Goal: Task Accomplishment & Management: Manage account settings

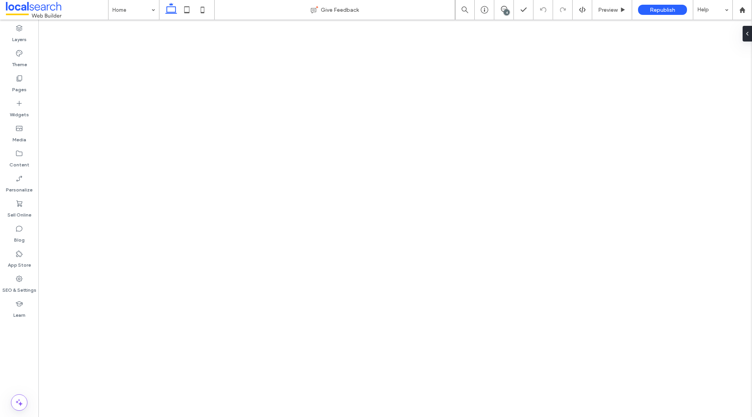
click at [502, 11] on icon at bounding box center [504, 9] width 6 height 6
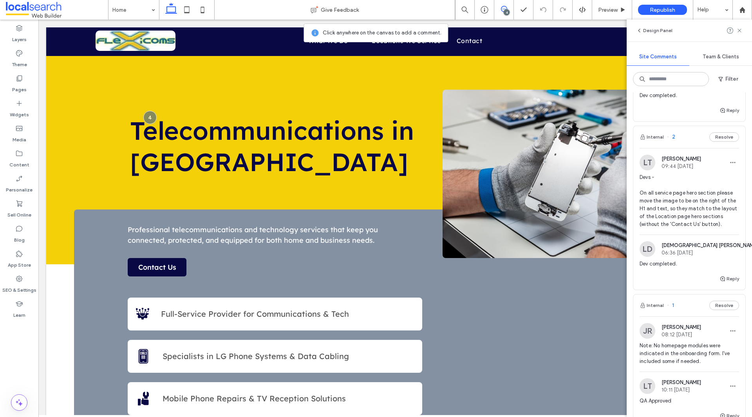
scroll to position [256, 0]
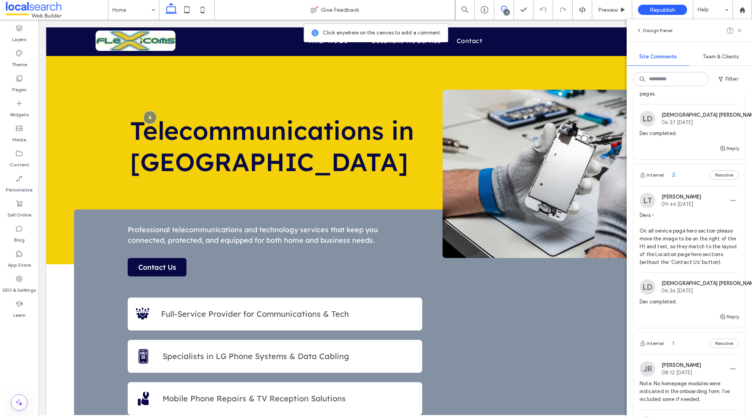
click at [688, 258] on span "Devs - On all service page hero section please move the image to be on the righ…" at bounding box center [689, 238] width 99 height 55
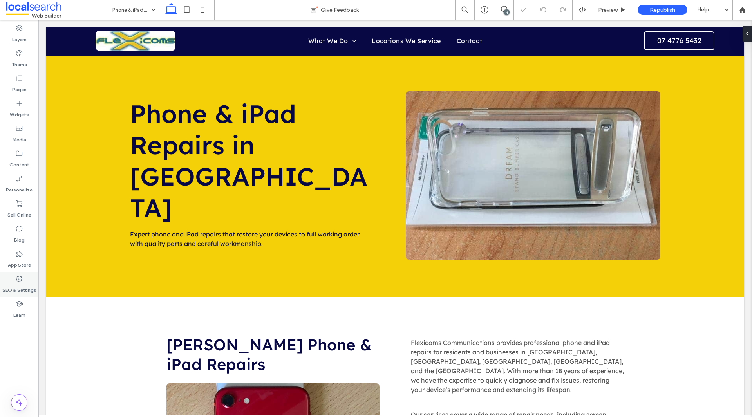
click at [14, 287] on label "SEO & Settings" at bounding box center [19, 288] width 34 height 11
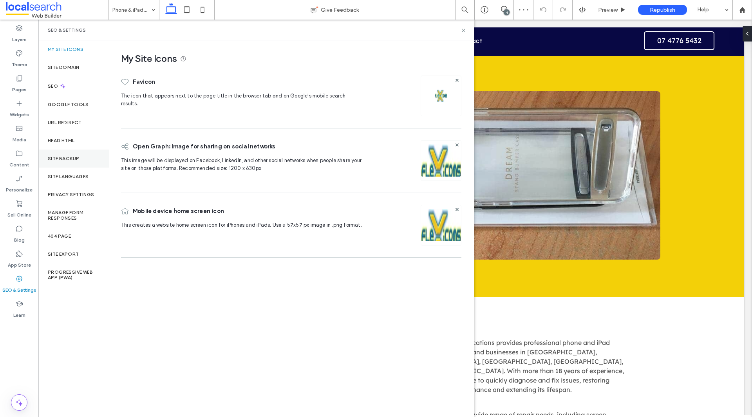
click at [67, 152] on div "Site Backup" at bounding box center [73, 159] width 70 height 18
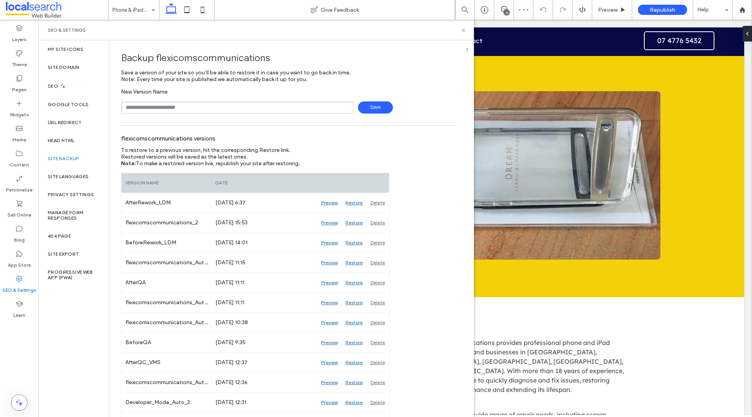
click at [169, 107] on input "text" at bounding box center [237, 107] width 233 height 12
type input "**********"
click at [368, 107] on span "Save" at bounding box center [375, 107] width 35 height 12
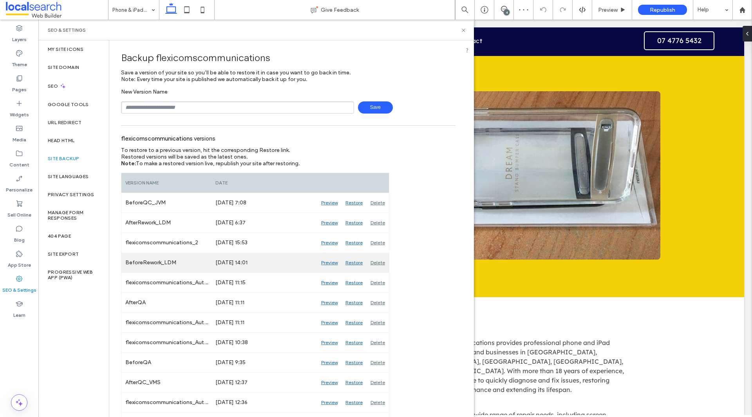
click at [328, 263] on div "Preview" at bounding box center [329, 263] width 24 height 20
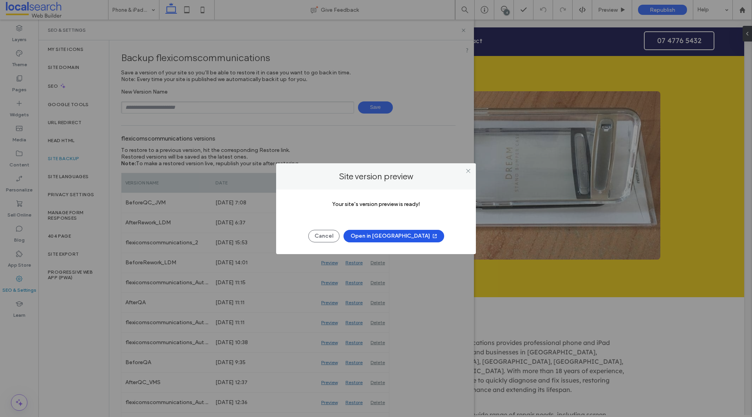
click at [404, 236] on button "Open in New Tab" at bounding box center [393, 236] width 101 height 13
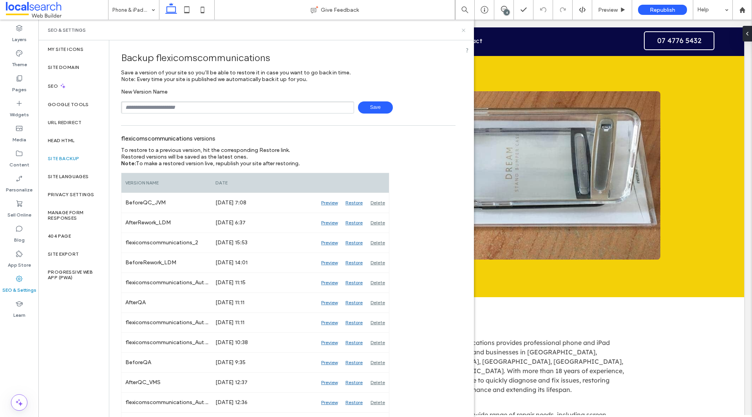
click at [464, 30] on use at bounding box center [463, 30] width 3 height 3
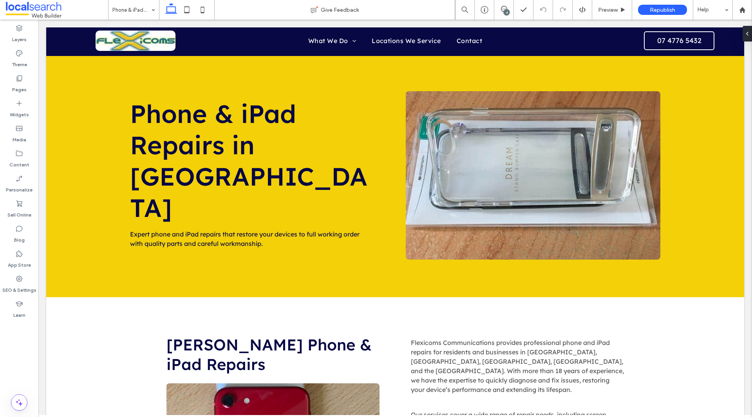
click at [508, 14] on div "4" at bounding box center [507, 12] width 6 height 6
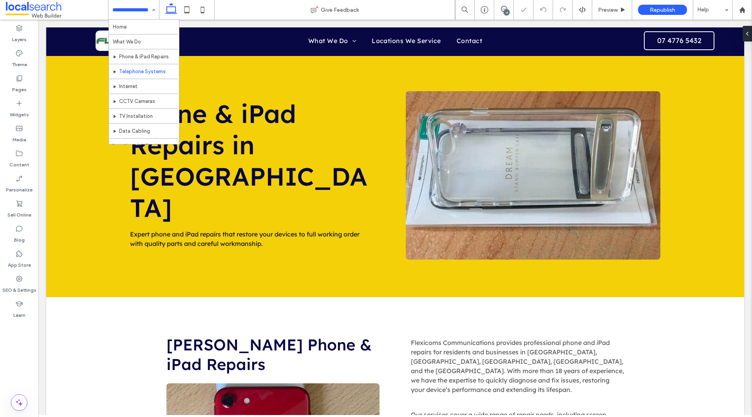
click at [132, 12] on input at bounding box center [131, 10] width 39 height 20
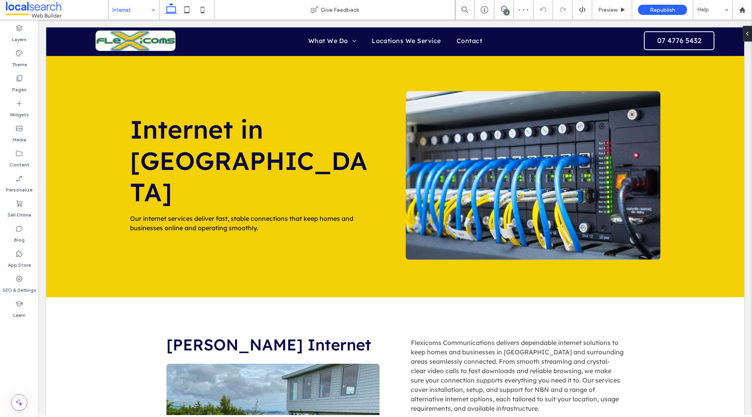
click at [152, 11] on div "Internet" at bounding box center [133, 10] width 51 height 20
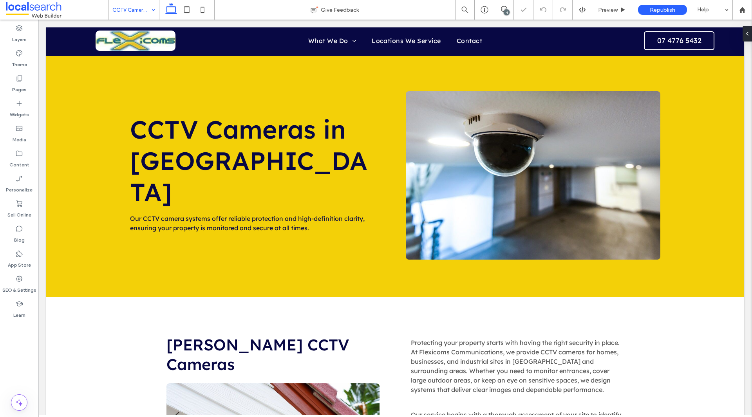
click at [157, 9] on div "CCTV Cameras" at bounding box center [133, 10] width 51 height 20
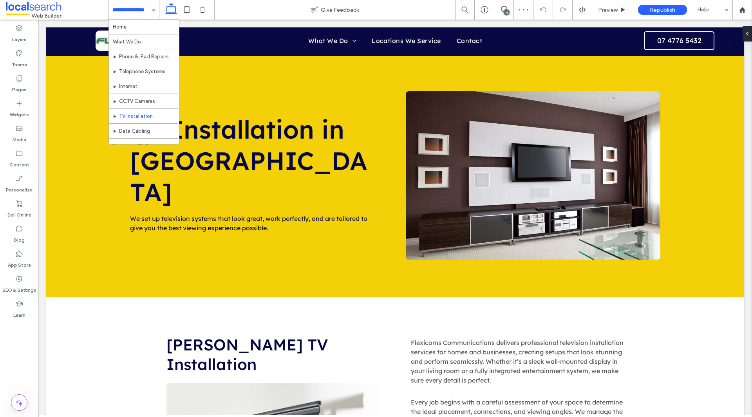
click at [147, 12] on input at bounding box center [131, 10] width 39 height 20
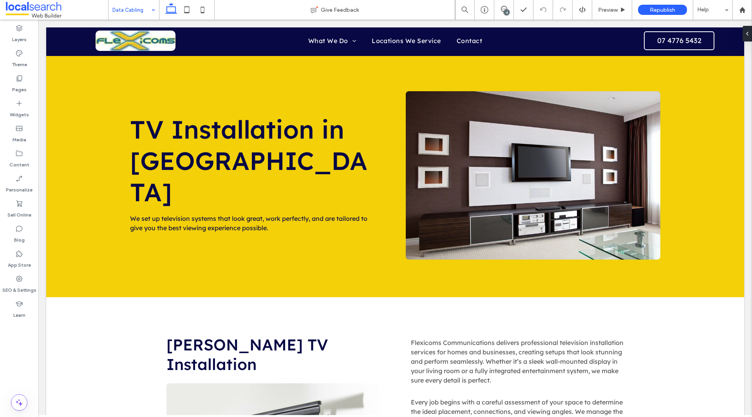
click at [154, 11] on div "Data Cabling" at bounding box center [133, 10] width 51 height 20
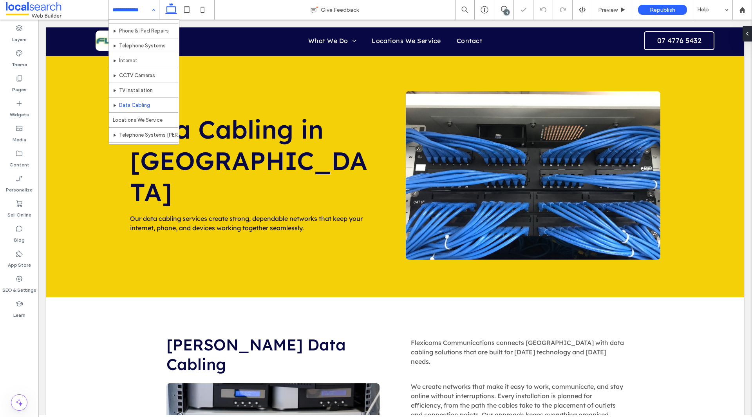
scroll to position [39, 0]
click at [507, 14] on div "4" at bounding box center [507, 12] width 6 height 6
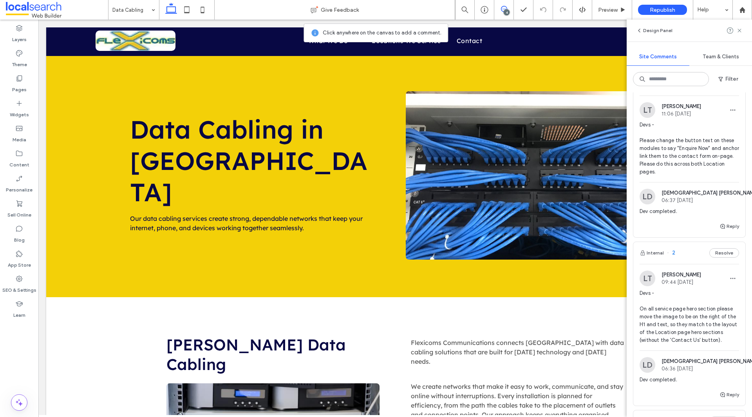
scroll to position [178, 0]
click at [686, 153] on span "Devs - Please change the button text on these modules to say "Enquire Now" and …" at bounding box center [689, 148] width 99 height 55
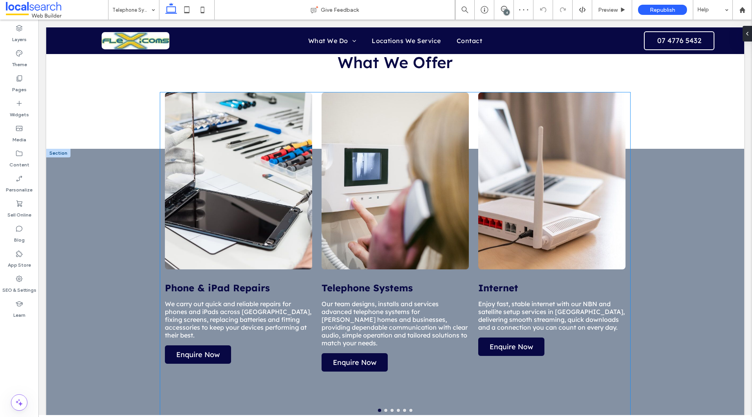
click at [506, 300] on p "Enjoy fast, stable internet with our NBN and satellite setup services in Tully,…" at bounding box center [551, 315] width 147 height 31
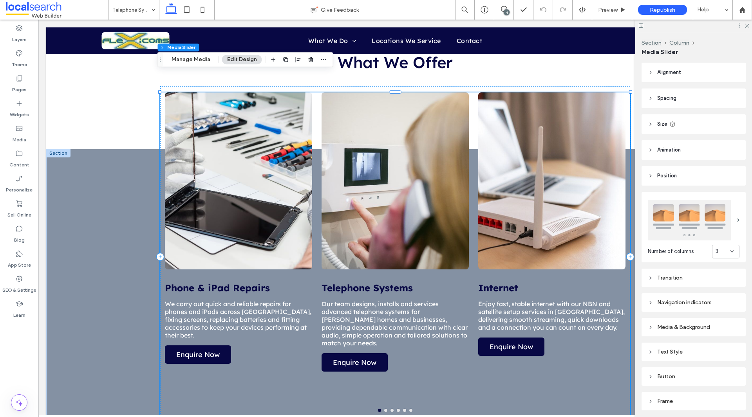
click at [199, 65] on div "Section Column Media Slider Manage Media Edit Design" at bounding box center [245, 59] width 176 height 15
click at [196, 61] on button "Manage Media" at bounding box center [190, 59] width 49 height 9
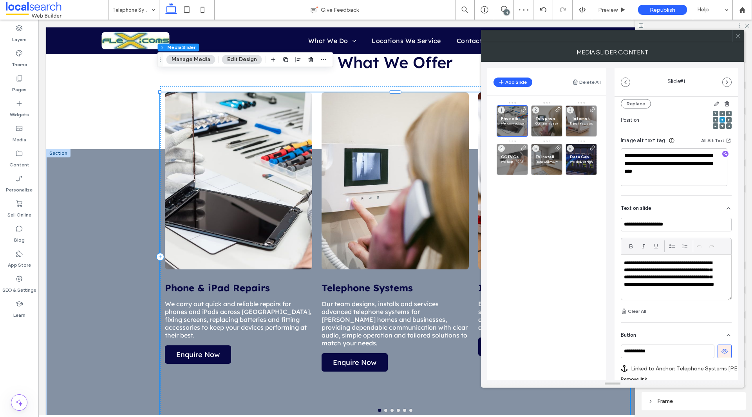
scroll to position [143, 0]
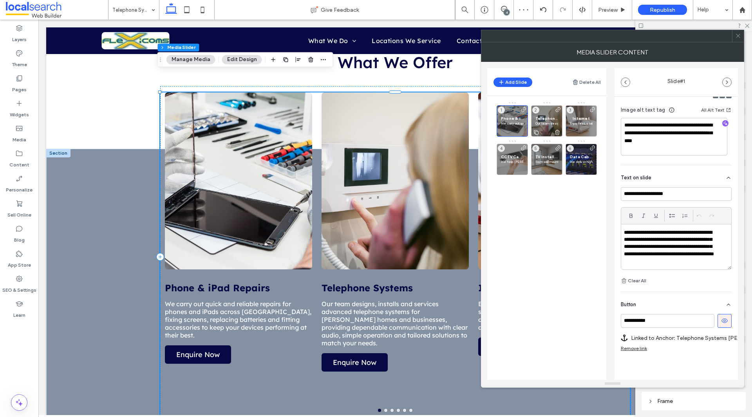
click at [541, 123] on p "Our team designs, installs and services advanced telephone systems for Tully ho…" at bounding box center [546, 123] width 23 height 5
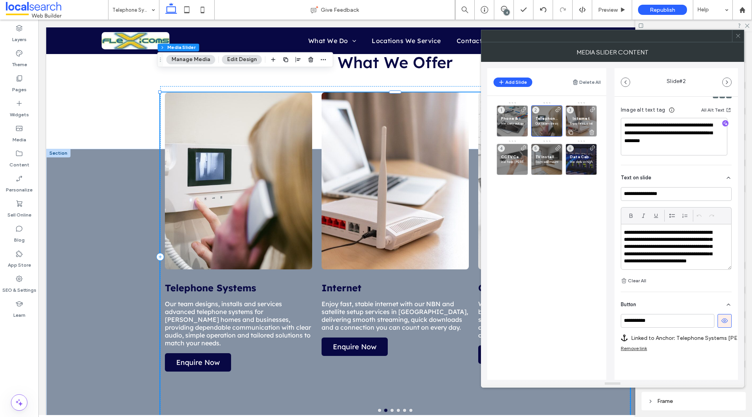
click at [583, 120] on span "Internet" at bounding box center [581, 118] width 23 height 5
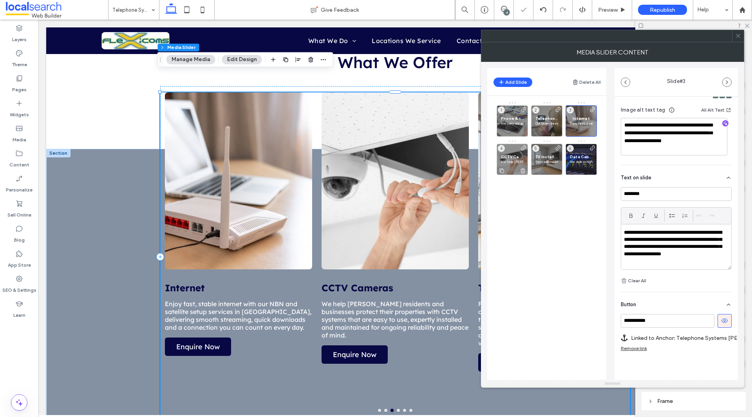
click at [505, 148] on div "CCTV Cameras We help Tully residents and businesses protect their properties wi…" at bounding box center [512, 159] width 31 height 31
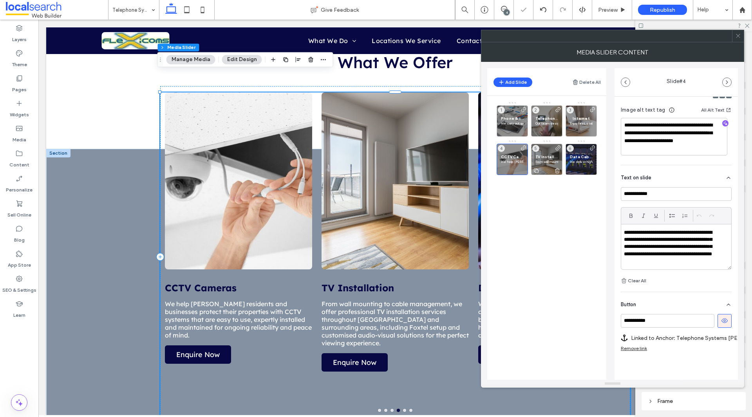
click at [546, 149] on div "TV Installation From wall mounting to cable management, we offer professional T…" at bounding box center [546, 159] width 31 height 31
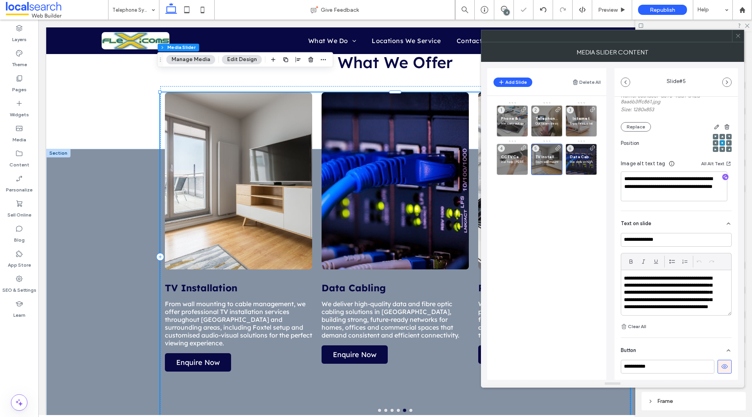
scroll to position [136, 0]
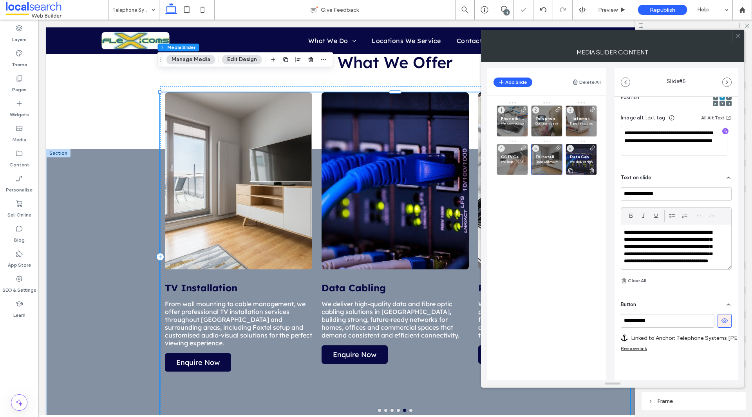
click at [578, 148] on div "Data Cabling We deliver high-quality data and fibre optic cabling solutions in …" at bounding box center [581, 159] width 31 height 31
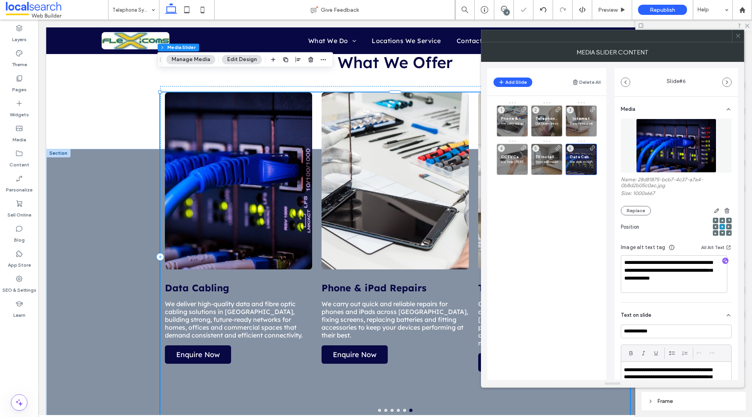
scroll to position [137, 0]
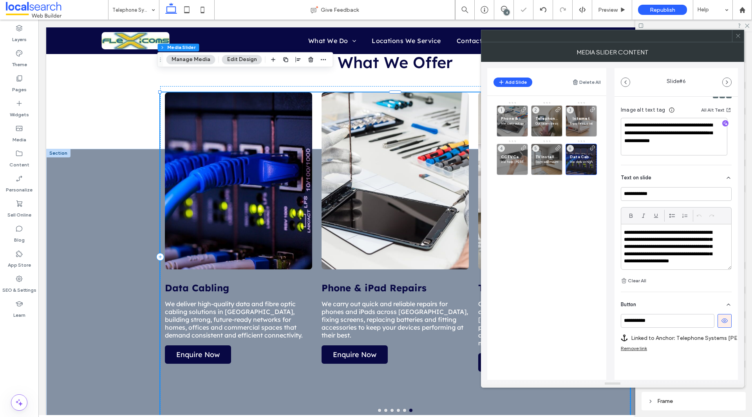
click at [738, 36] on use at bounding box center [738, 36] width 4 height 4
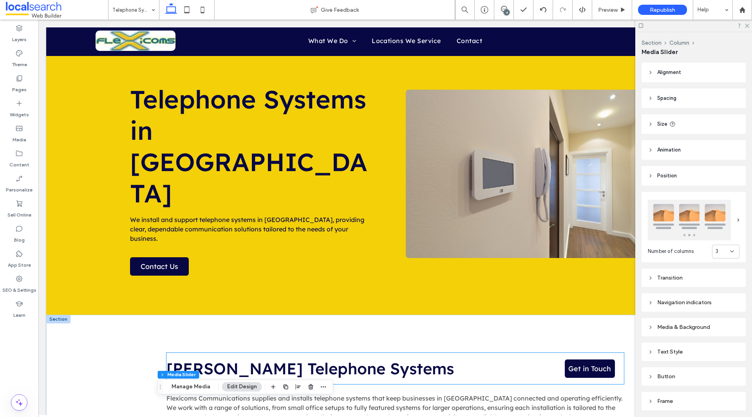
scroll to position [235, 0]
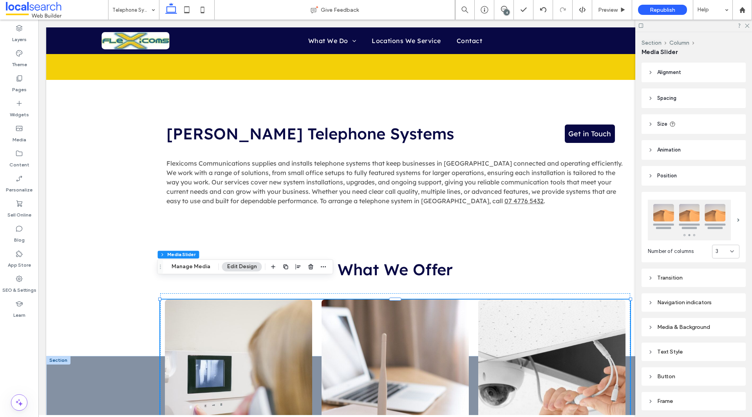
click at [750, 29] on div at bounding box center [693, 26] width 117 height 12
click at [748, 25] on icon at bounding box center [746, 25] width 5 height 5
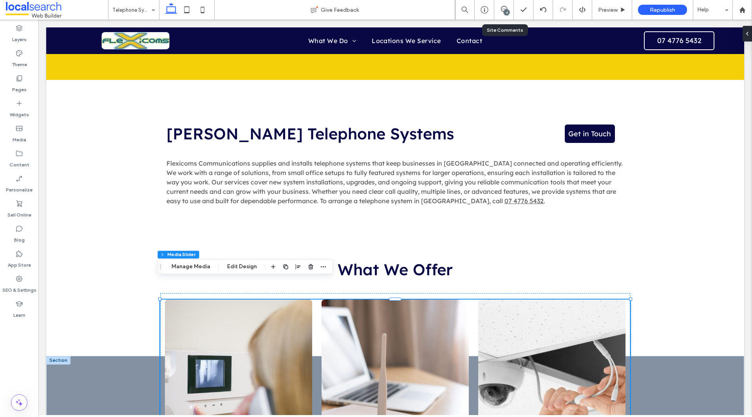
click at [506, 14] on div "4" at bounding box center [507, 12] width 6 height 6
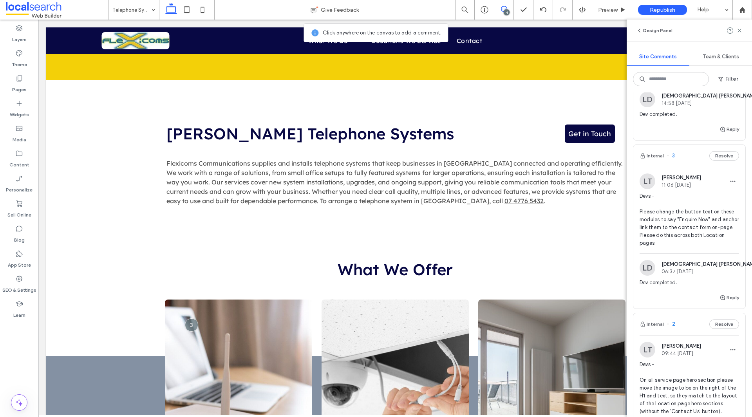
scroll to position [0, 0]
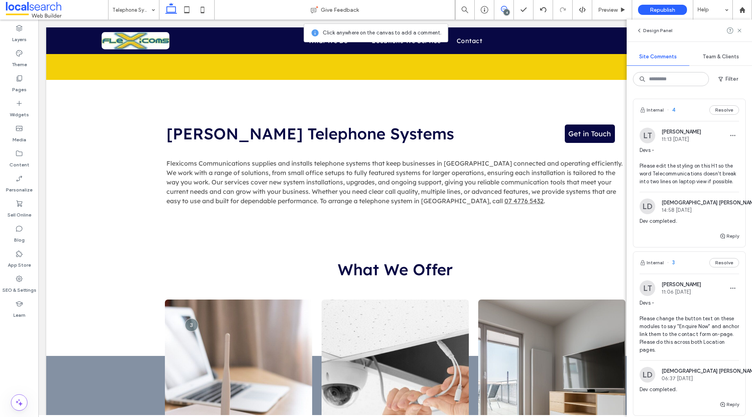
click at [669, 154] on span "Devs - Please edit the styling on this H1 so the word Telecommunications doesn'…" at bounding box center [689, 165] width 99 height 39
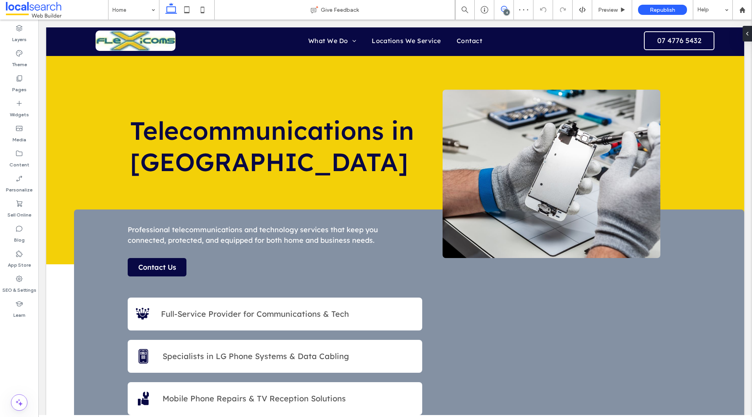
click at [512, 11] on span at bounding box center [503, 9] width 19 height 6
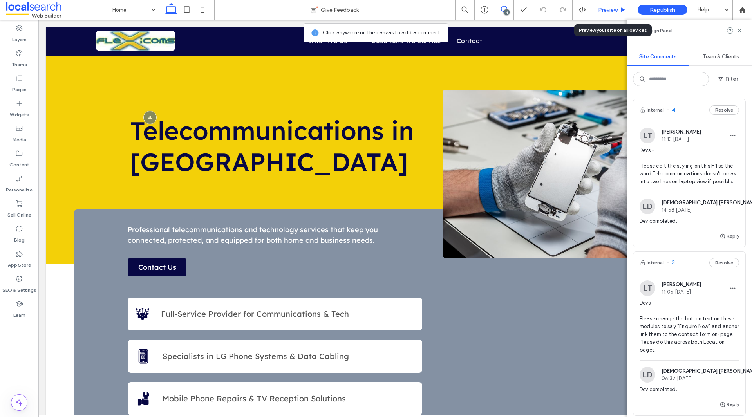
click at [602, 15] on div "Preview" at bounding box center [612, 10] width 40 height 20
click at [601, 12] on span "Preview" at bounding box center [608, 10] width 20 height 7
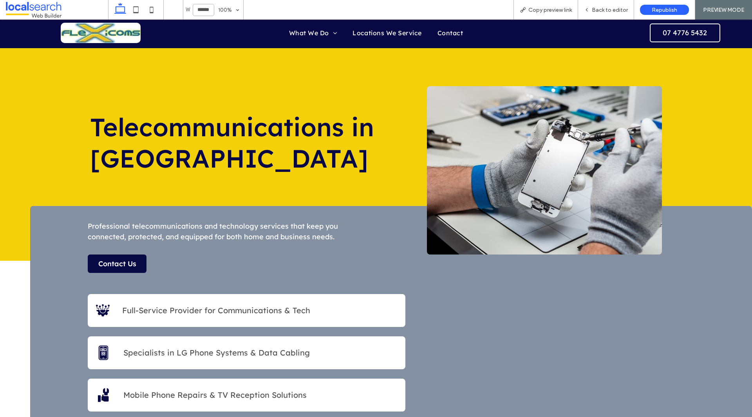
click at [204, 11] on input "******" at bounding box center [204, 10] width 22 height 12
type input "******"
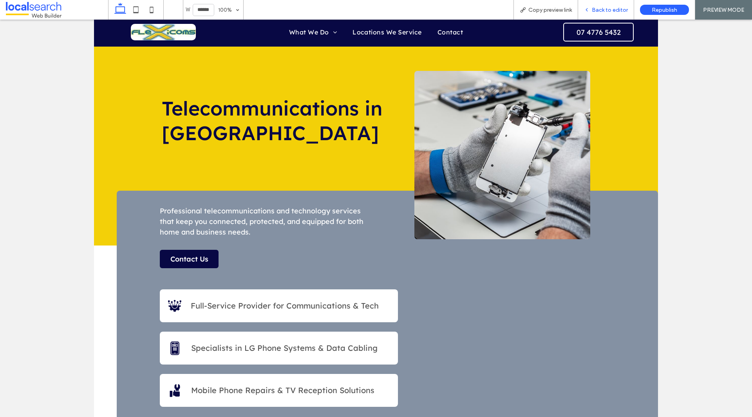
click at [596, 7] on span "Back to editor" at bounding box center [610, 10] width 36 height 7
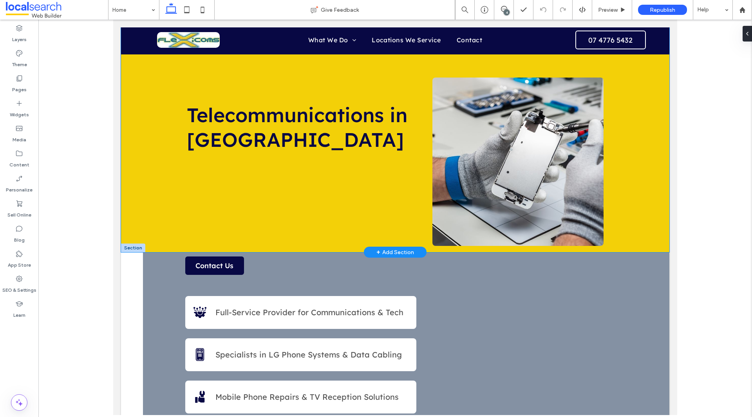
click at [168, 125] on div "Telecommunications in Ingham Button" at bounding box center [395, 139] width 548 height 225
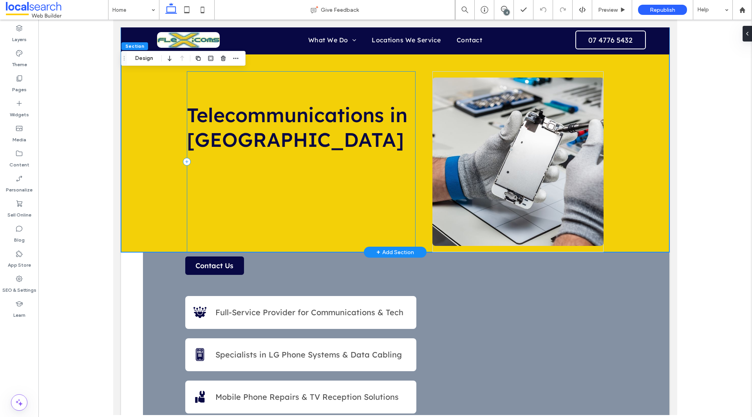
click at [191, 170] on div "Telecommunications in [GEOGRAPHIC_DATA]" at bounding box center [301, 161] width 229 height 181
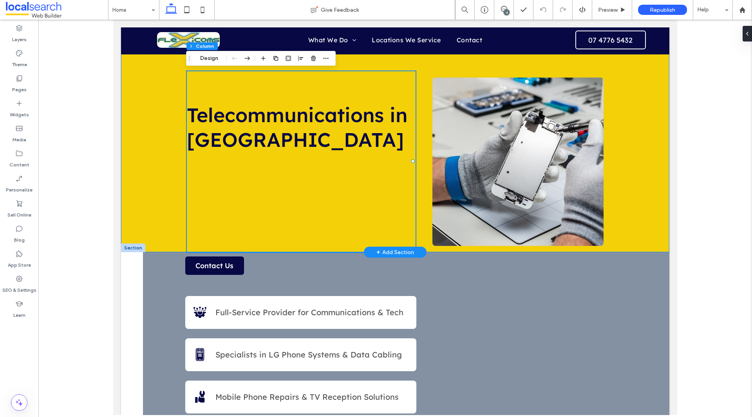
click at [613, 127] on div "Telecommunications in Ingham Button" at bounding box center [395, 139] width 548 height 225
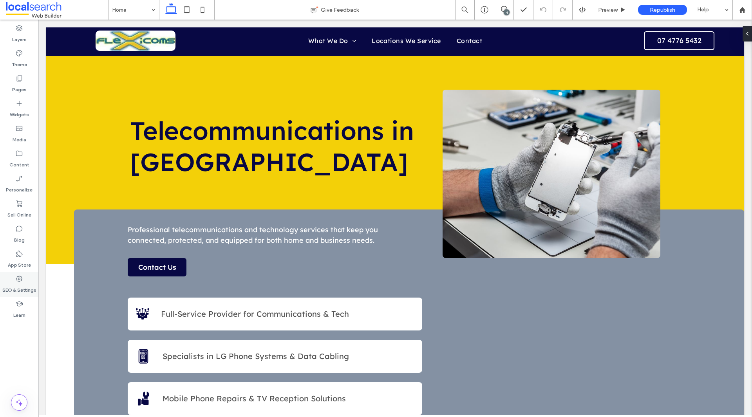
click at [13, 281] on div "SEO & Settings" at bounding box center [19, 284] width 38 height 25
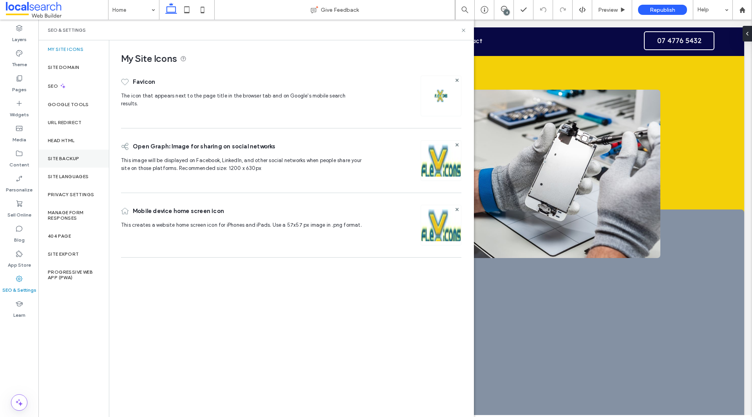
click at [79, 162] on div "Site Backup" at bounding box center [73, 159] width 70 height 18
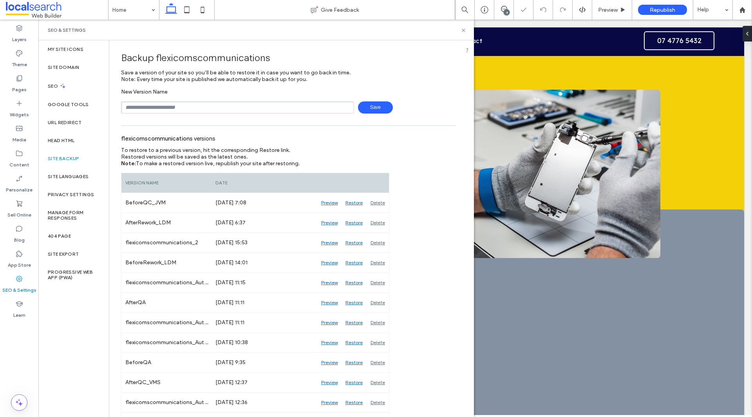
click at [189, 106] on input "text" at bounding box center [237, 107] width 233 height 12
click at [214, 105] on input "text" at bounding box center [237, 107] width 233 height 12
type input "**********"
drag, startPoint x: 369, startPoint y: 107, endPoint x: 371, endPoint y: 103, distance: 4.6
click at [370, 107] on span "Save" at bounding box center [375, 107] width 35 height 12
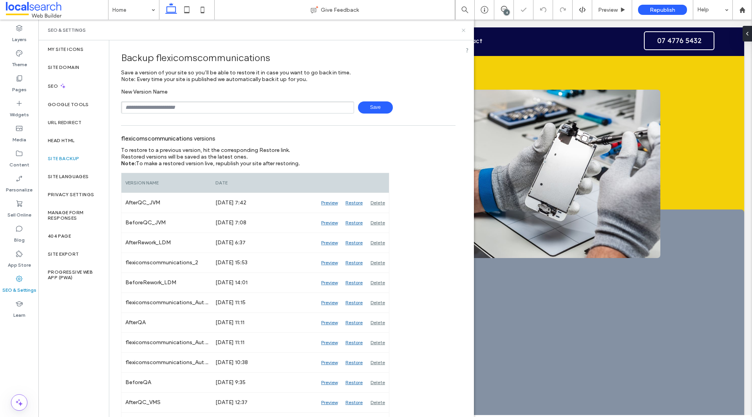
click at [465, 30] on icon at bounding box center [464, 30] width 6 height 6
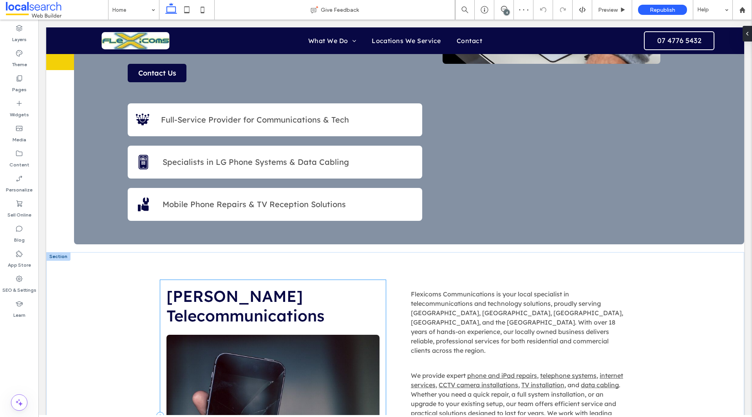
scroll to position [196, 0]
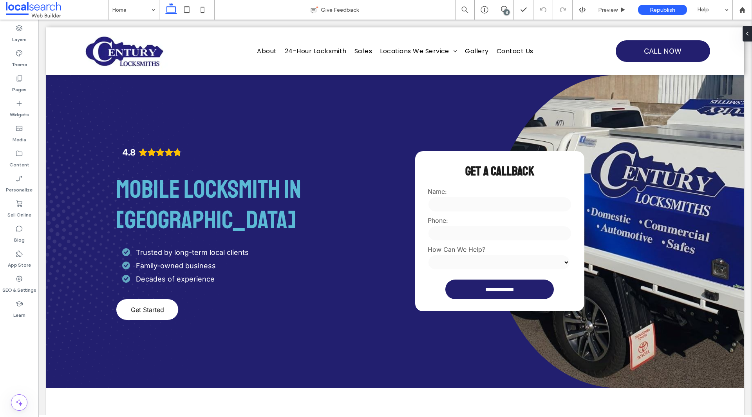
click at [506, 14] on div "15" at bounding box center [507, 12] width 6 height 6
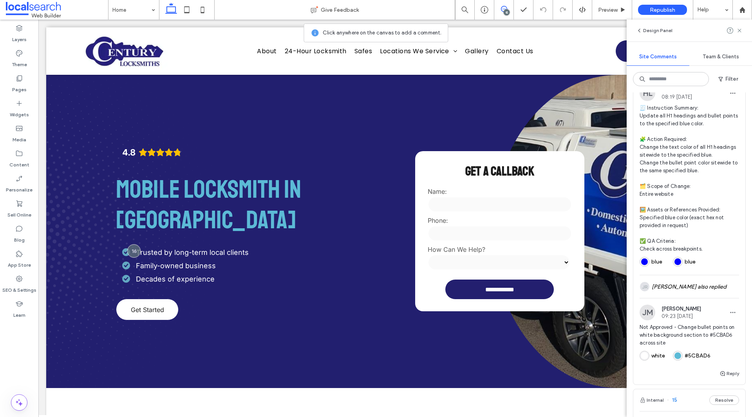
scroll to position [2311, 0]
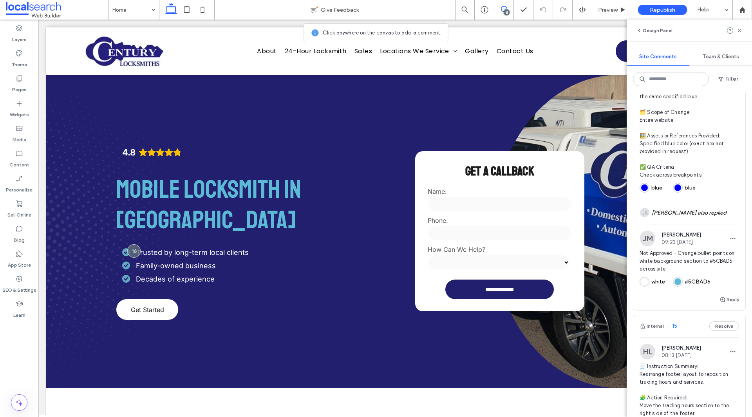
click at [695, 179] on span "🧾 Instruction Summary: Update all H1 headings and bullet points to the specifie…" at bounding box center [689, 104] width 99 height 149
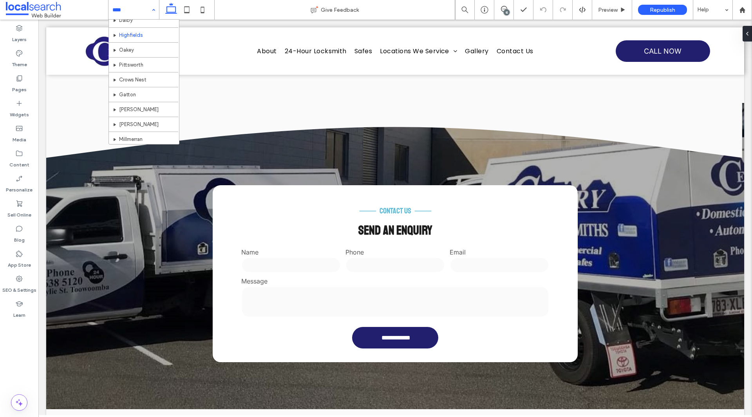
scroll to position [0, 0]
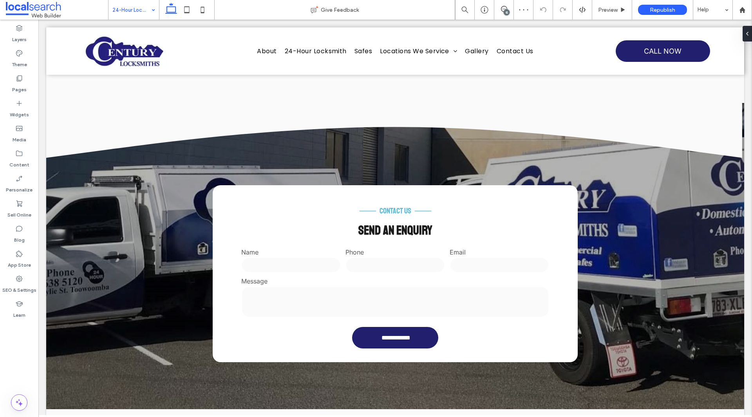
click at [146, 13] on input at bounding box center [131, 10] width 39 height 20
click at [144, 16] on input at bounding box center [131, 10] width 39 height 20
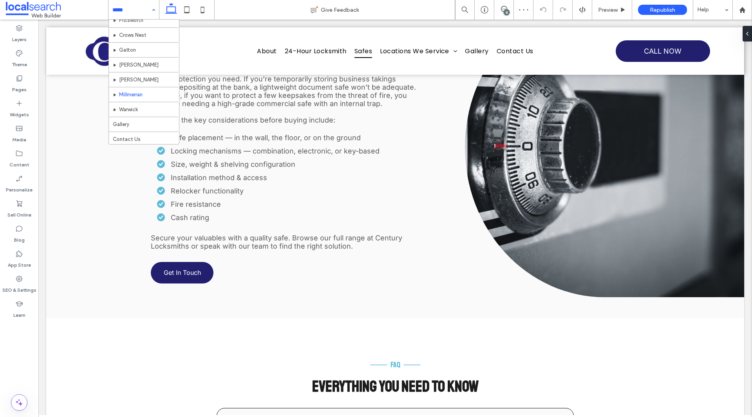
scroll to position [127, 0]
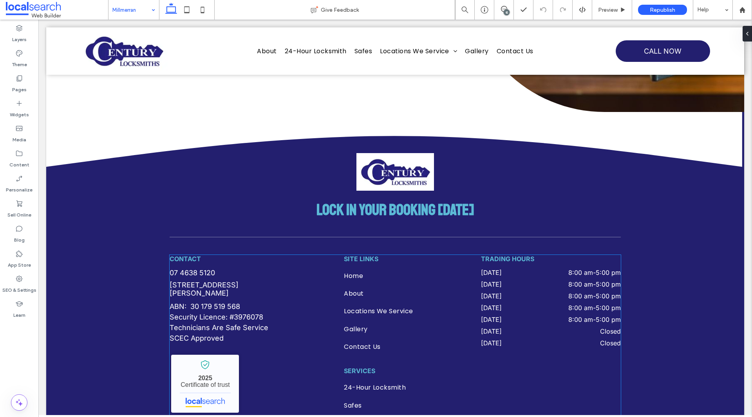
scroll to position [1659, 0]
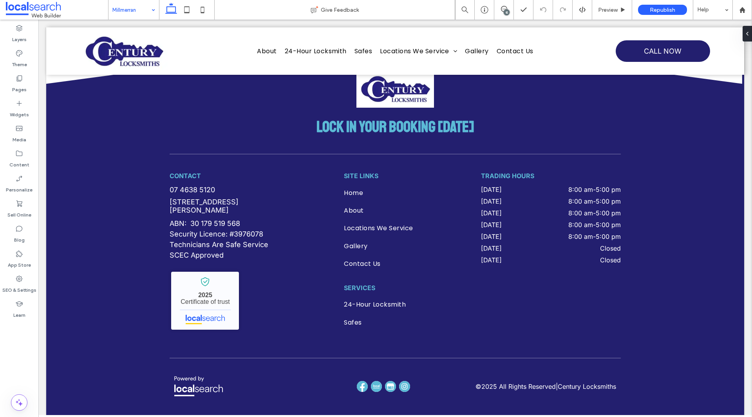
click at [504, 14] on div "15" at bounding box center [507, 12] width 6 height 6
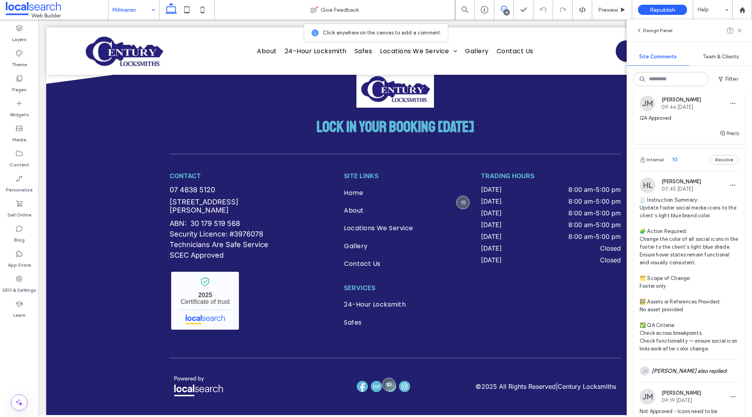
scroll to position [4007, 0]
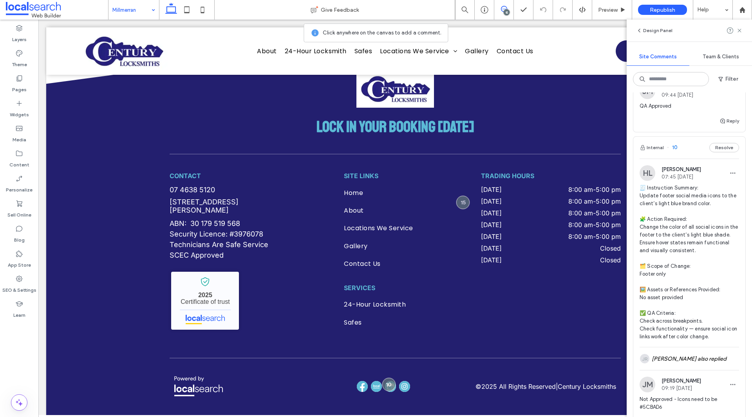
click at [724, 308] on span "🧾 Instruction Summary: Update footer social media icons to the client’s light b…" at bounding box center [689, 262] width 99 height 157
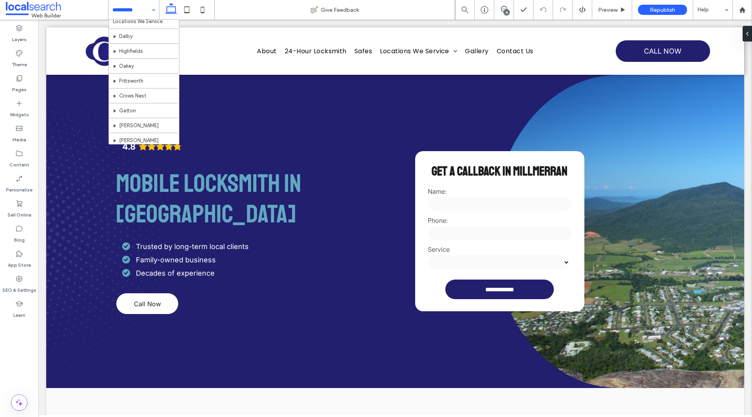
scroll to position [127, 0]
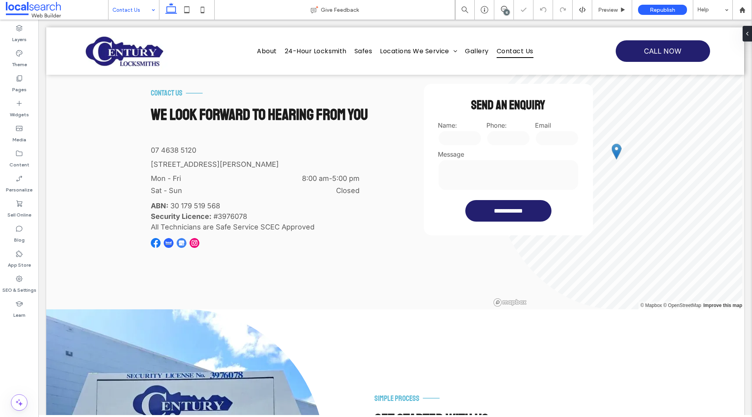
click at [144, 10] on input at bounding box center [131, 10] width 39 height 20
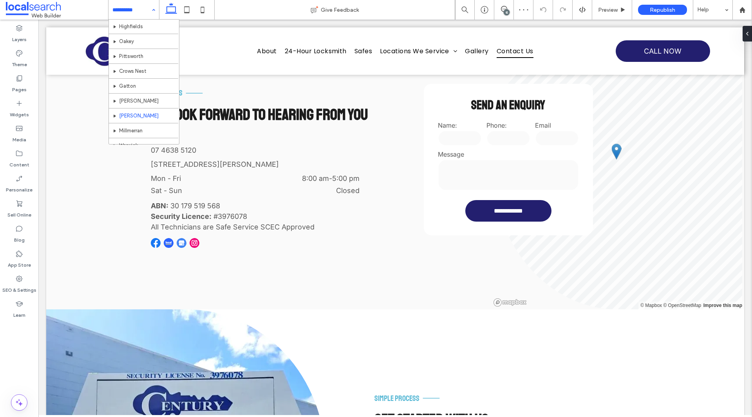
scroll to position [127, 0]
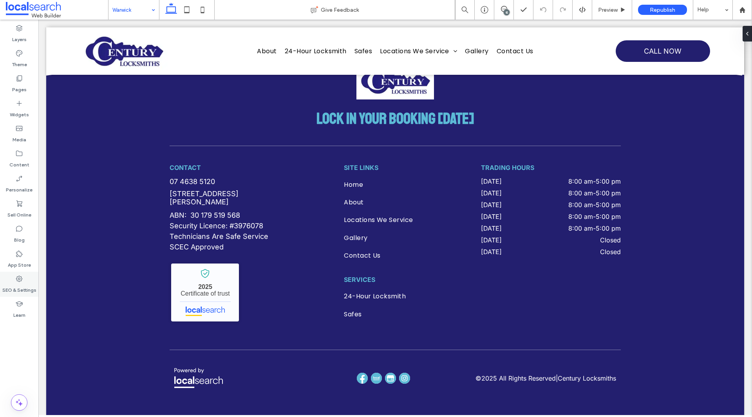
click at [23, 287] on label "SEO & Settings" at bounding box center [19, 288] width 34 height 11
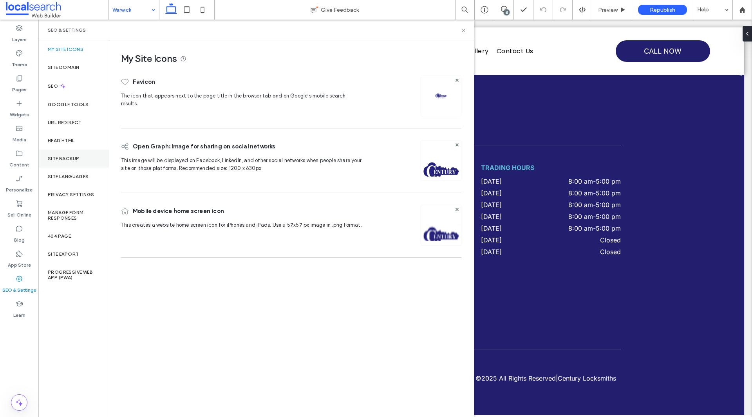
click at [78, 162] on div "Site Backup" at bounding box center [73, 159] width 70 height 18
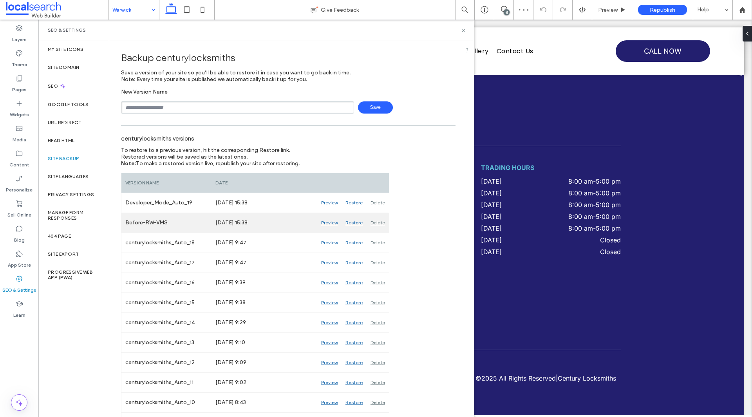
click at [327, 224] on div "Preview" at bounding box center [329, 223] width 24 height 20
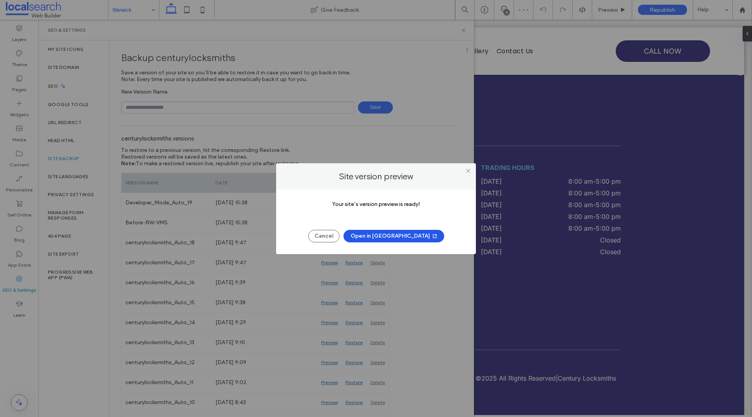
click at [405, 237] on button "Open in New Tab" at bounding box center [393, 236] width 101 height 13
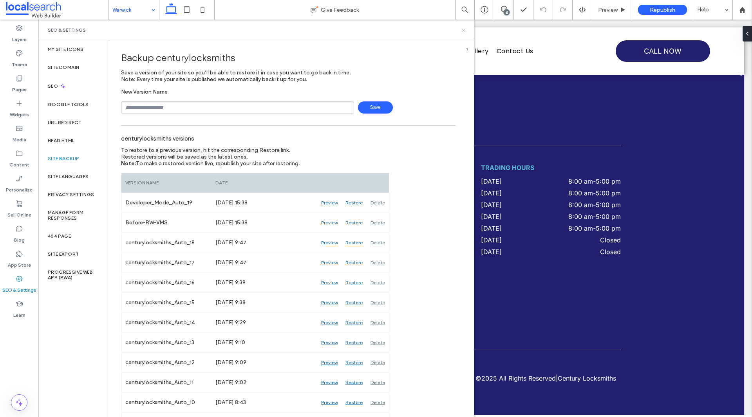
click at [464, 31] on icon at bounding box center [464, 30] width 6 height 6
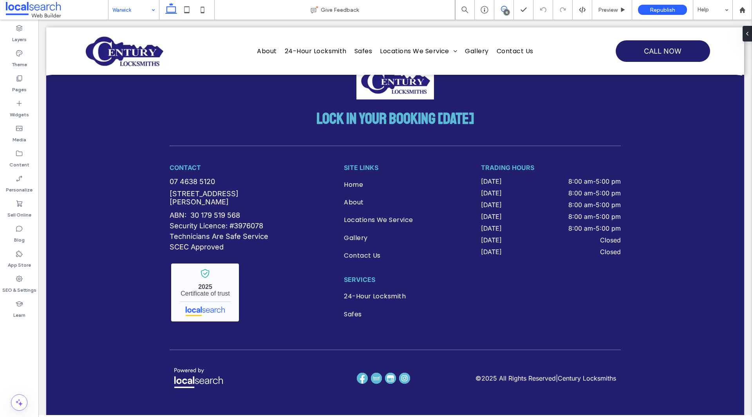
click at [510, 11] on span at bounding box center [503, 9] width 19 height 6
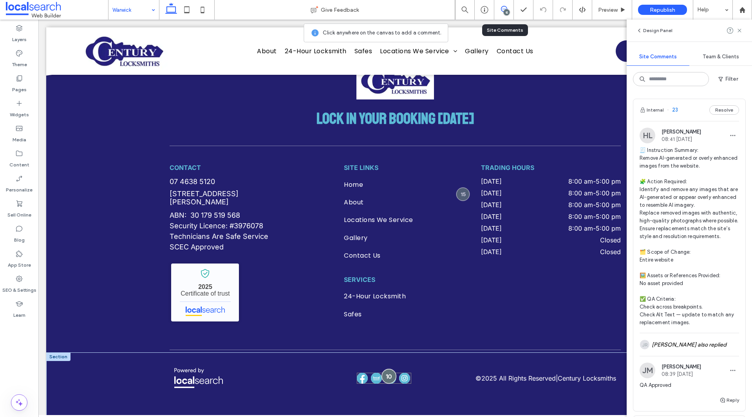
click at [390, 372] on div at bounding box center [388, 376] width 14 height 14
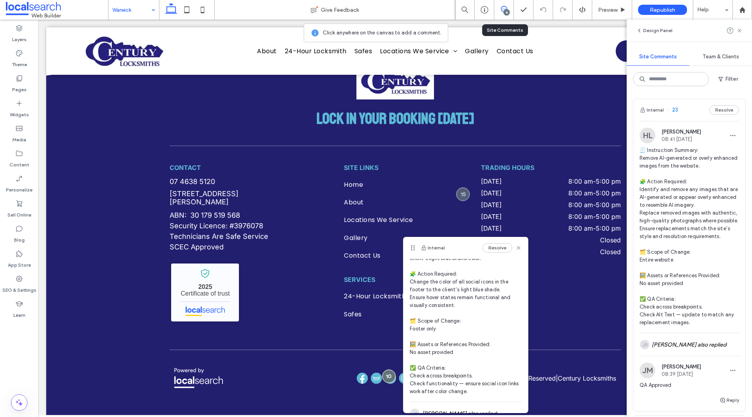
scroll to position [114, 0]
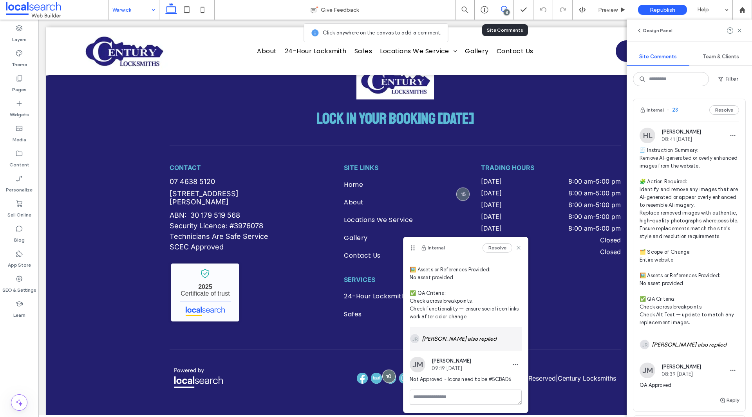
click at [486, 332] on div "JR Josef Rocela also replied" at bounding box center [466, 338] width 112 height 23
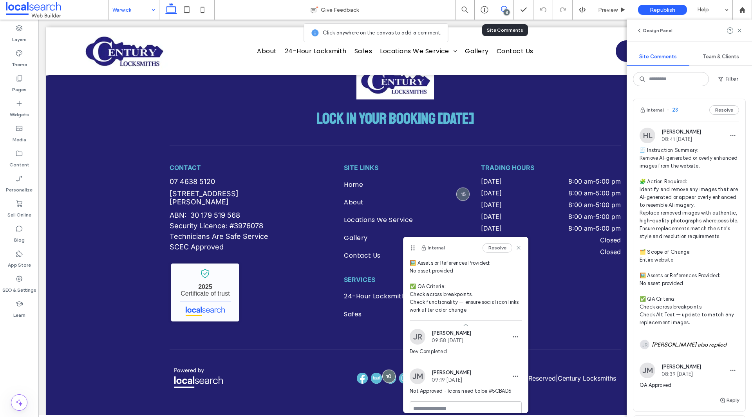
scroll to position [132, 0]
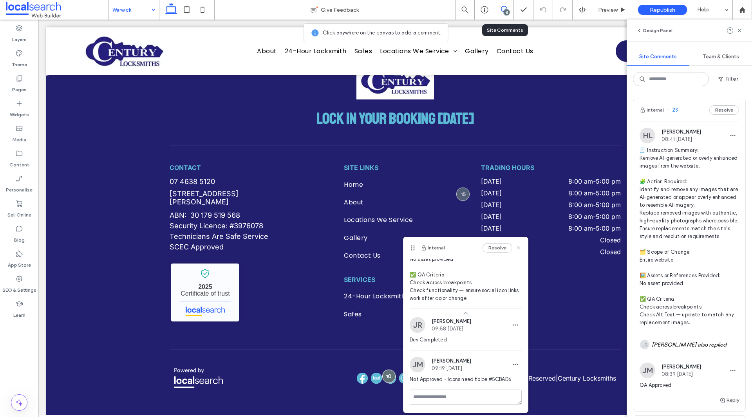
click at [517, 249] on use at bounding box center [519, 248] width 4 height 4
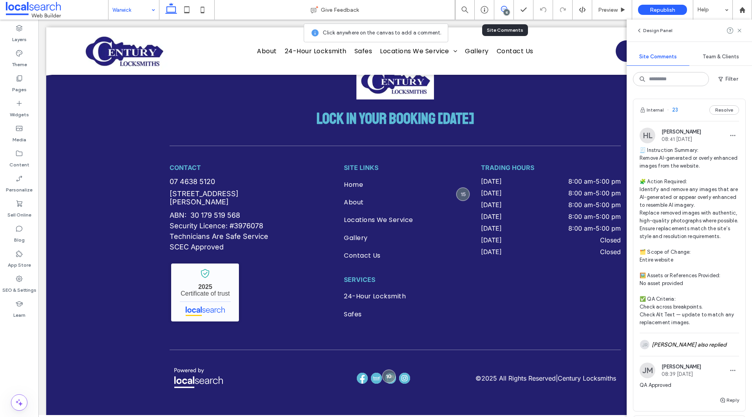
click at [744, 33] on div "Design Panel" at bounding box center [689, 31] width 125 height 22
click at [741, 32] on use at bounding box center [739, 31] width 4 height 4
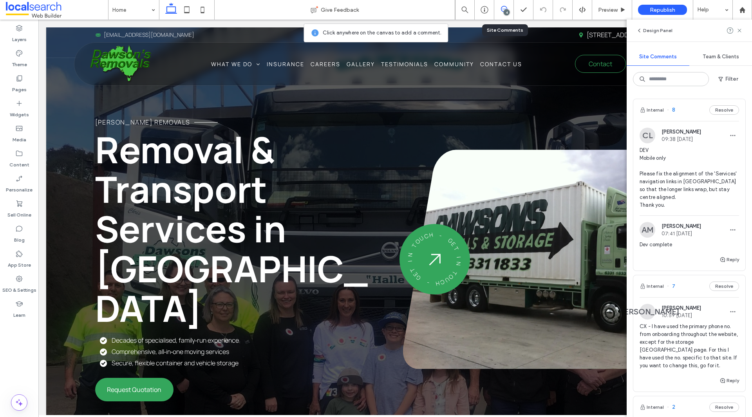
click at [694, 195] on span "DEV Mobile only Please fix the alignment of the 'Services' navigation links in …" at bounding box center [689, 177] width 99 height 63
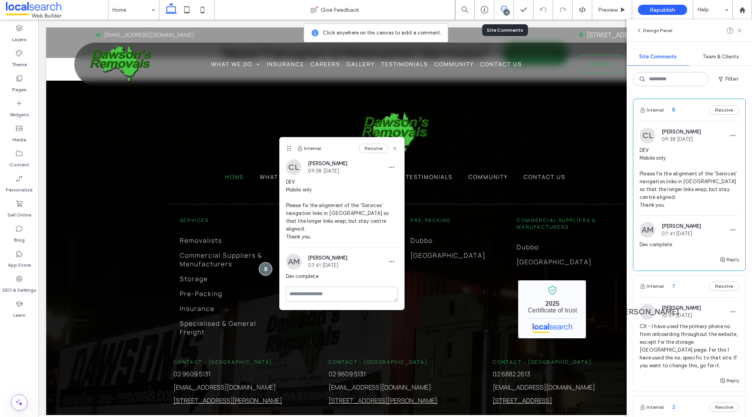
click at [693, 181] on span "DEV Mobile only Please fix the alignment of the 'Services' navigation links in …" at bounding box center [689, 177] width 99 height 63
click at [21, 278] on icon at bounding box center [19, 279] width 8 height 8
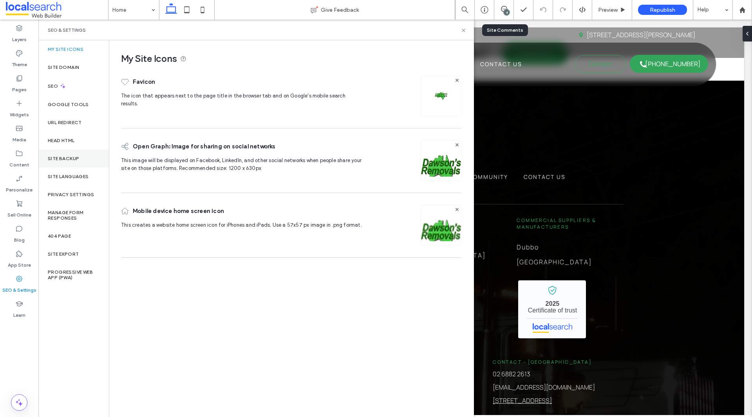
click at [91, 155] on div "Site Backup" at bounding box center [73, 159] width 70 height 18
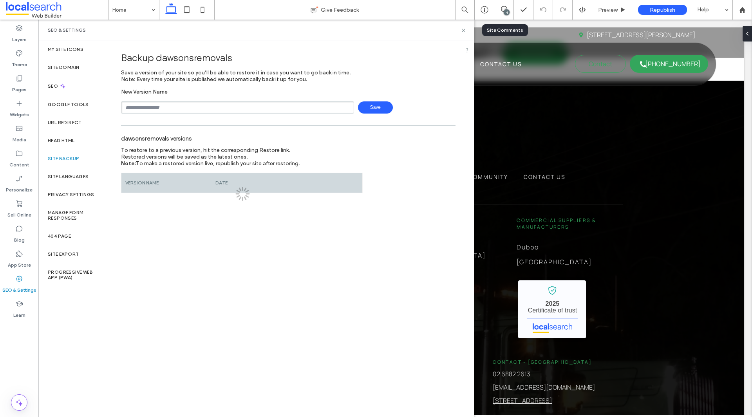
click at [203, 109] on input "text" at bounding box center [237, 107] width 233 height 12
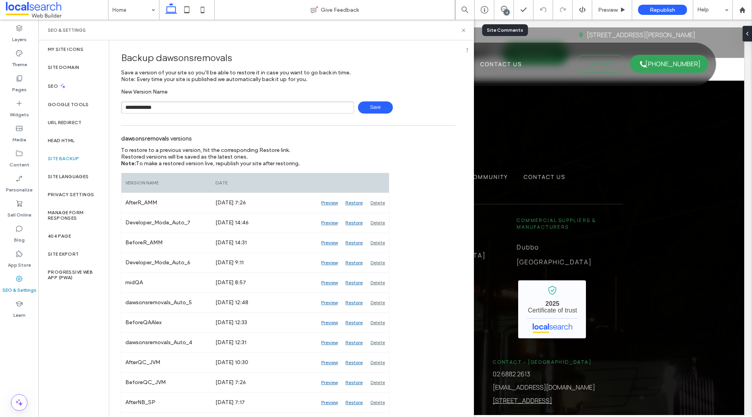
type input "**********"
click at [462, 28] on icon at bounding box center [464, 30] width 6 height 6
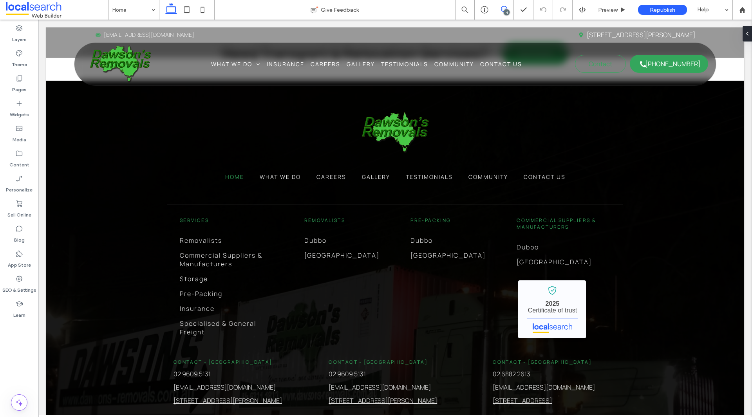
click at [501, 9] on use at bounding box center [504, 9] width 6 height 6
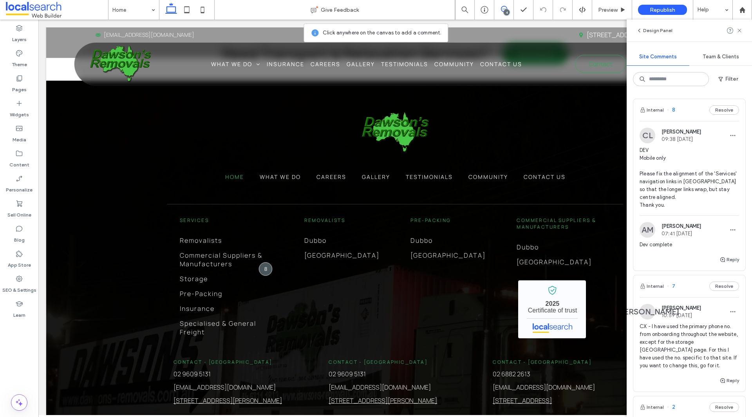
click at [694, 184] on span "DEV Mobile only Please fix the alignment of the 'Services' navigation links in …" at bounding box center [689, 177] width 99 height 63
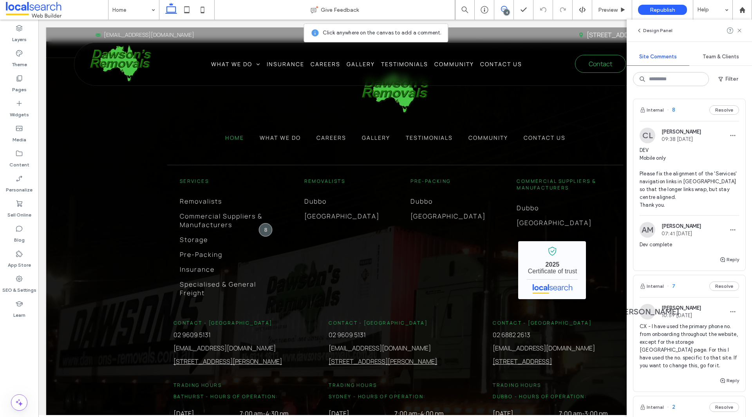
click at [672, 188] on span "DEV Mobile only Please fix the alignment of the 'Services' navigation links in …" at bounding box center [689, 177] width 99 height 63
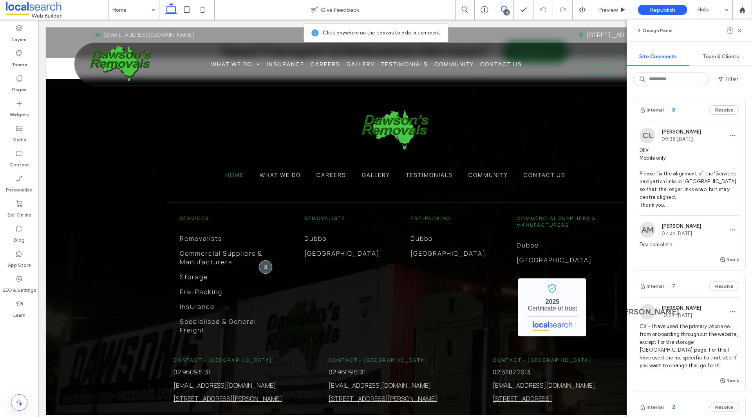
scroll to position [2053, 0]
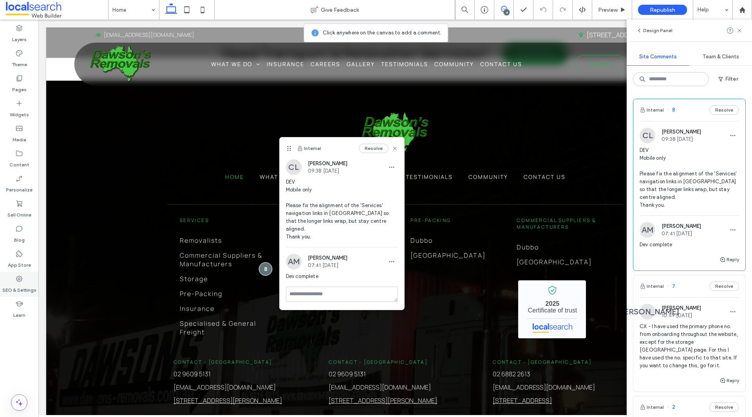
click at [26, 282] on div "SEO & Settings" at bounding box center [19, 284] width 38 height 25
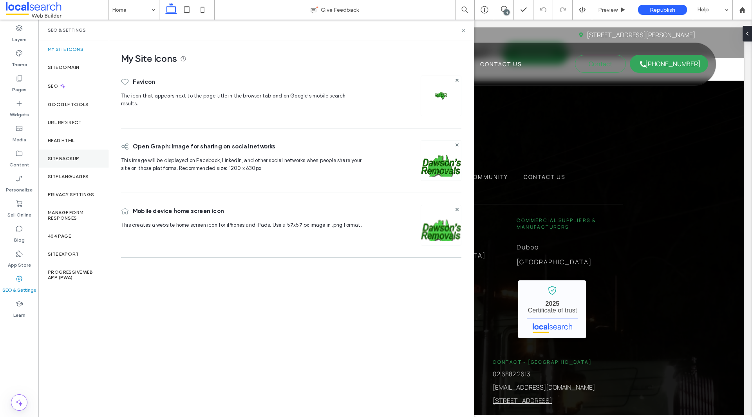
click at [76, 150] on div "Site Backup" at bounding box center [73, 159] width 70 height 18
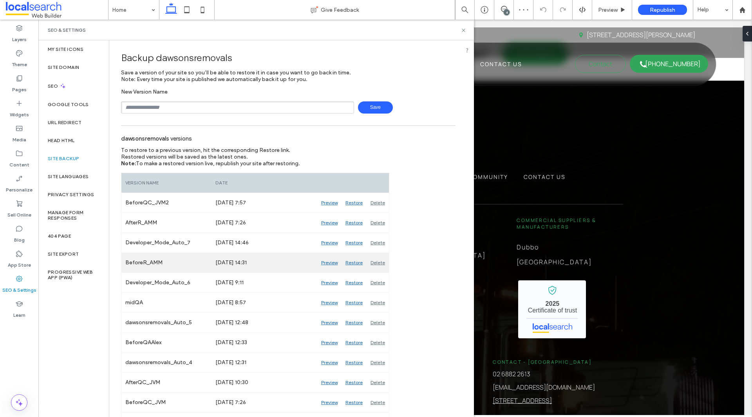
click at [334, 263] on div "Preview" at bounding box center [329, 263] width 24 height 20
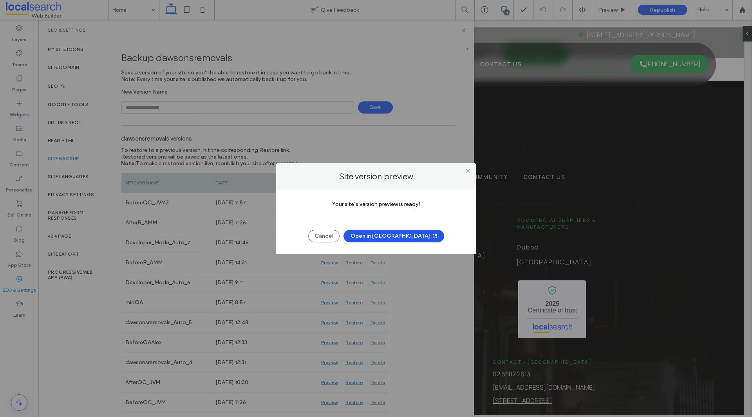
click at [432, 235] on icon "button" at bounding box center [435, 236] width 6 height 6
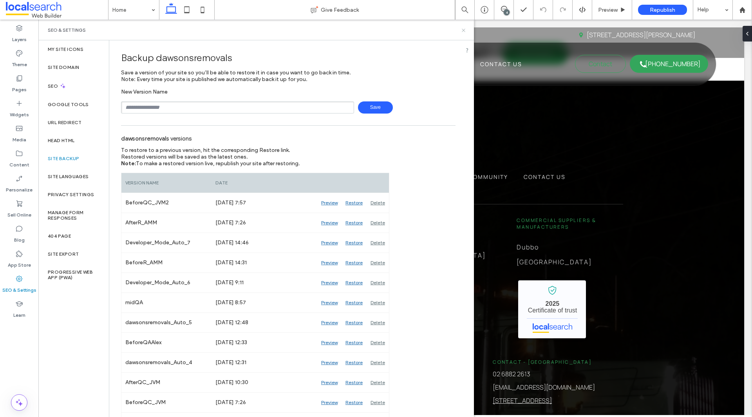
click at [463, 30] on use at bounding box center [463, 30] width 3 height 3
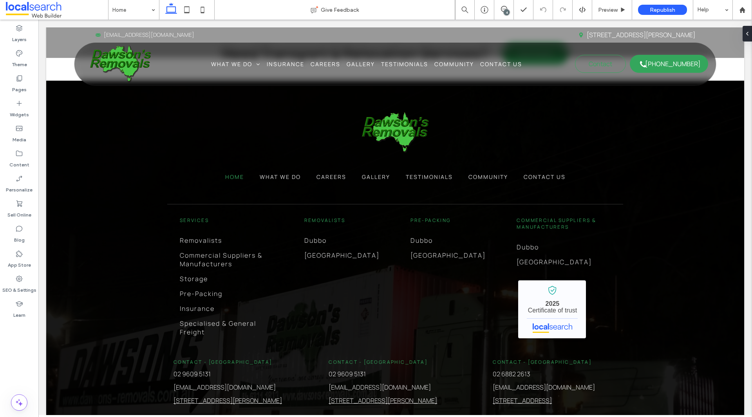
click at [504, 11] on div "4" at bounding box center [507, 12] width 6 height 6
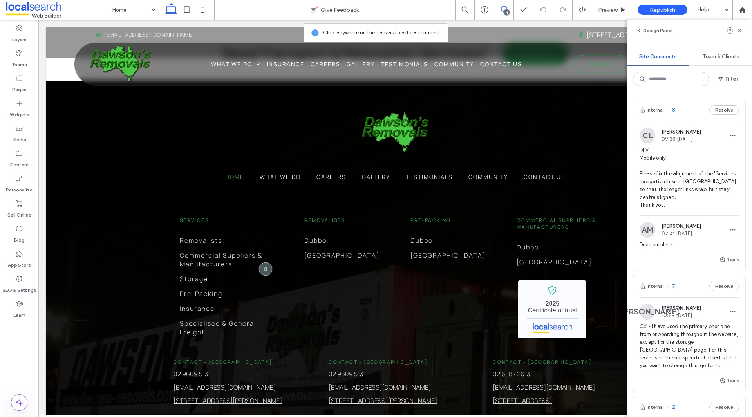
click at [658, 190] on span "DEV Mobile only Please fix the alignment of the 'Services' navigation links in …" at bounding box center [689, 177] width 99 height 63
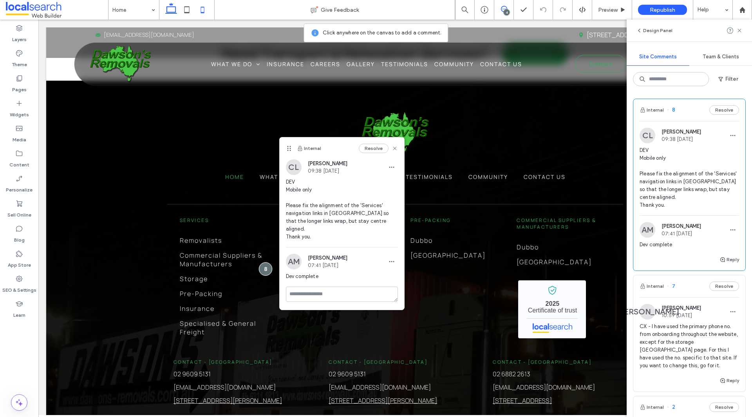
click at [207, 14] on icon at bounding box center [203, 10] width 16 height 16
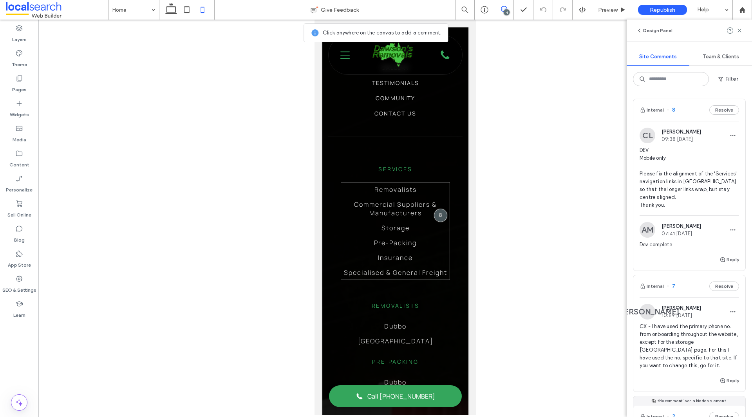
scroll to position [2202, 0]
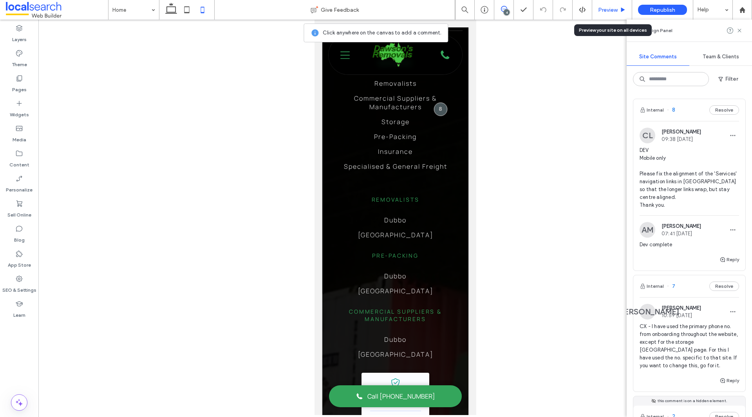
click at [602, 10] on span "Preview" at bounding box center [608, 10] width 20 height 7
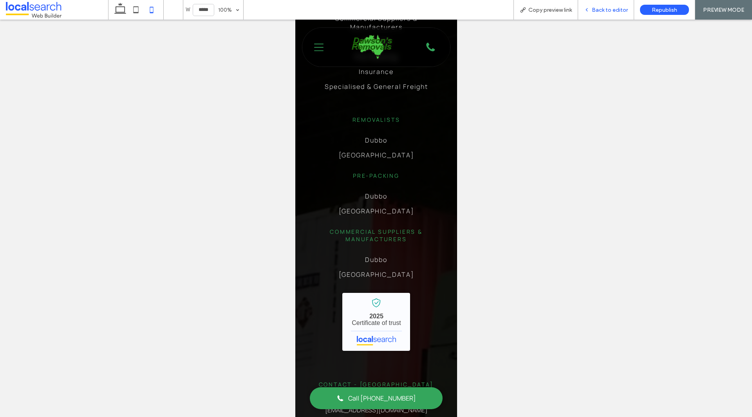
click at [587, 10] on icon at bounding box center [586, 9] width 5 height 5
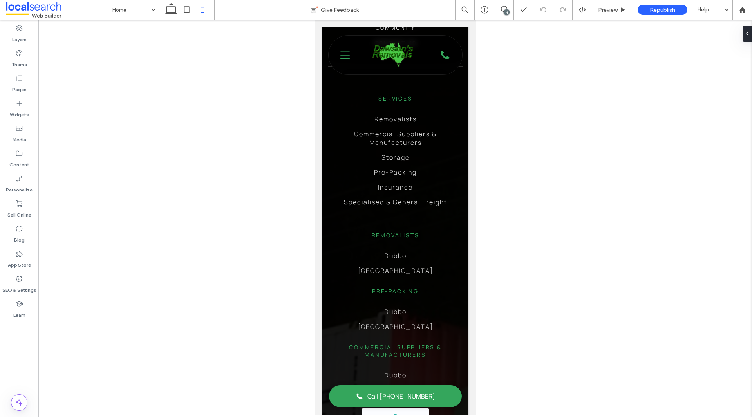
scroll to position [2163, 0]
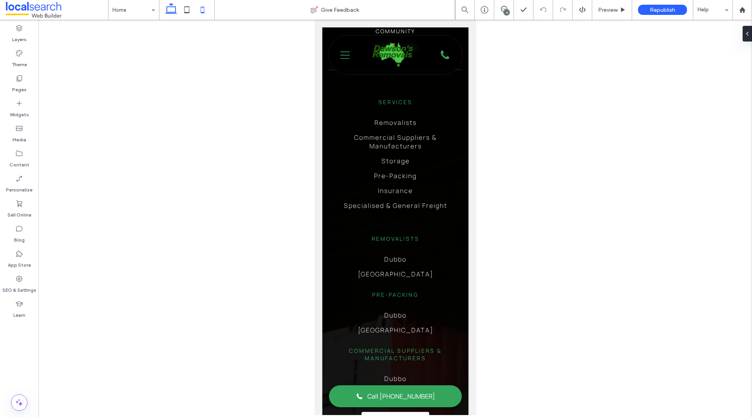
click at [176, 9] on icon at bounding box center [171, 10] width 16 height 16
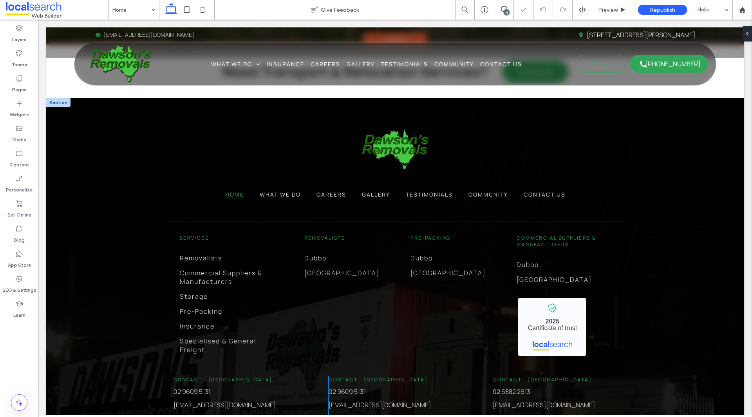
scroll to position [2147, 0]
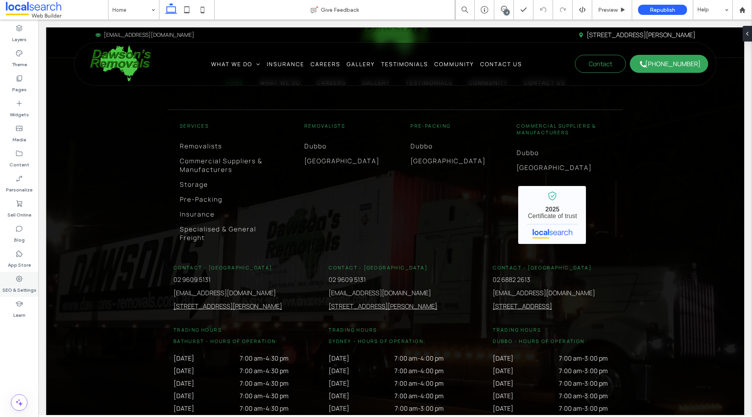
click at [21, 281] on use at bounding box center [19, 279] width 6 height 6
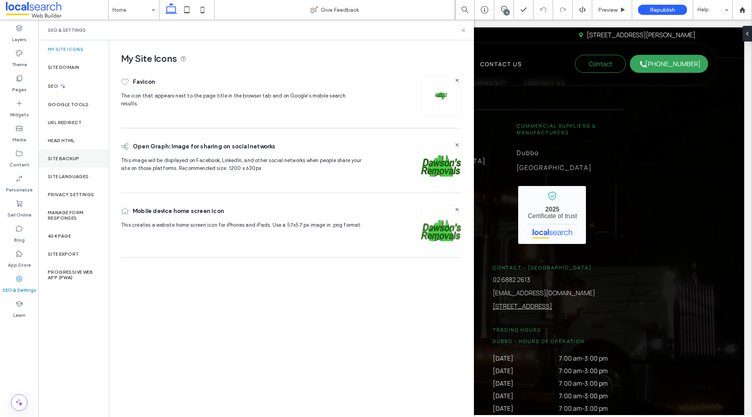
click at [67, 162] on div "Site Backup" at bounding box center [73, 159] width 70 height 18
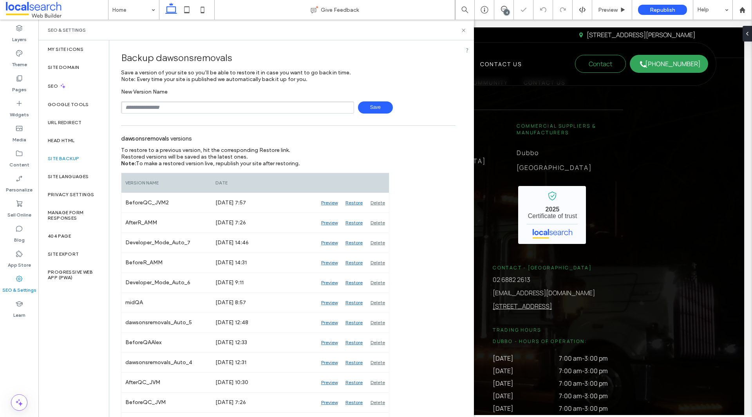
click at [161, 107] on input "text" at bounding box center [237, 107] width 233 height 12
type input "**********"
